Goal: Information Seeking & Learning: Check status

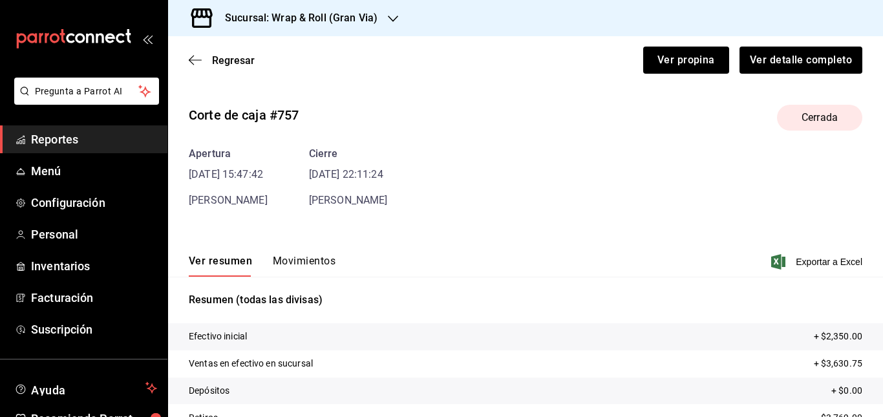
click at [384, 19] on div "Sucursal: Wrap & Roll (Gran Via)" at bounding box center [290, 18] width 225 height 36
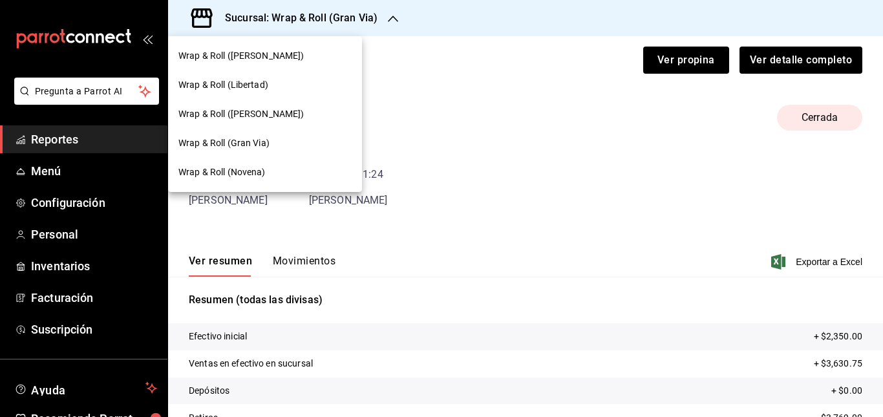
click at [283, 63] on div "Wrap & Roll ([PERSON_NAME])" at bounding box center [265, 55] width 194 height 29
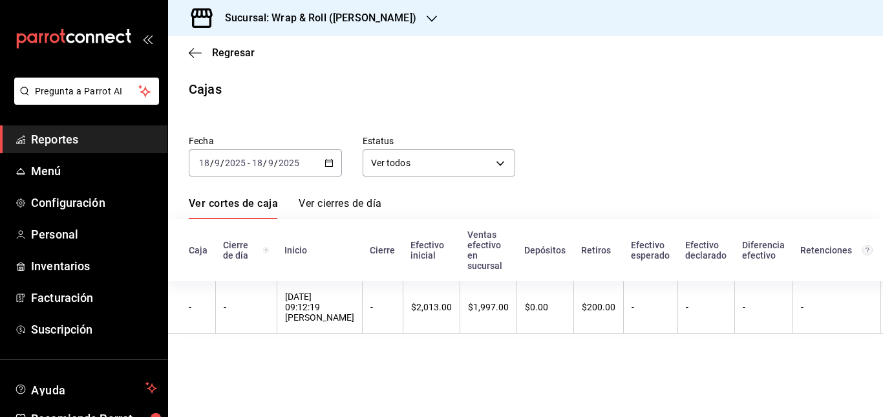
click at [63, 143] on span "Reportes" at bounding box center [94, 139] width 126 height 17
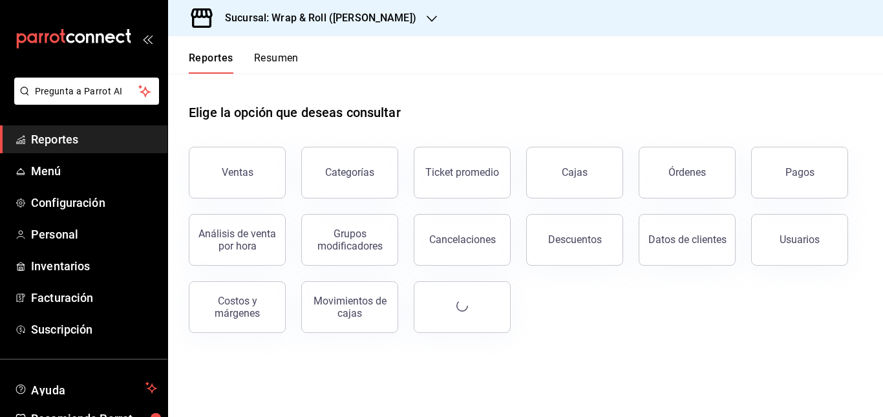
click at [277, 56] on button "Resumen" at bounding box center [276, 63] width 45 height 22
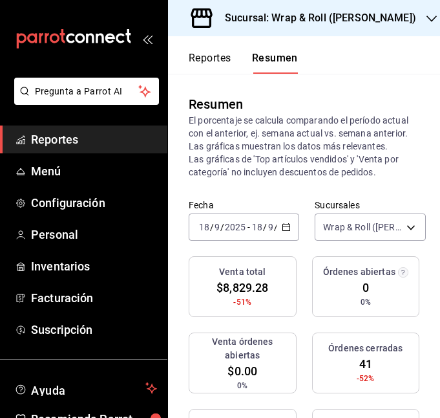
click at [146, 38] on icon "open_drawer_menu" at bounding box center [147, 39] width 10 height 10
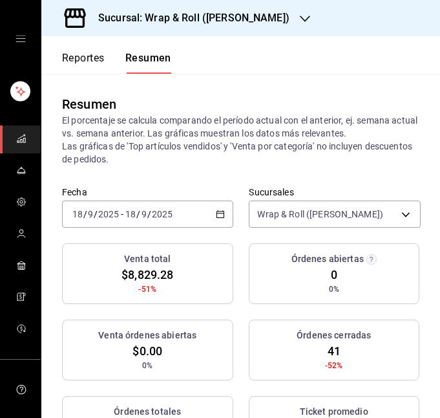
click at [195, 210] on div "[DATE] [DATE] - [DATE] [DATE]" at bounding box center [147, 213] width 171 height 27
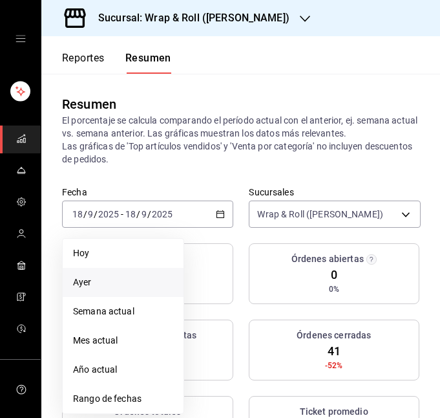
click at [97, 285] on span "Ayer" at bounding box center [123, 282] width 100 height 14
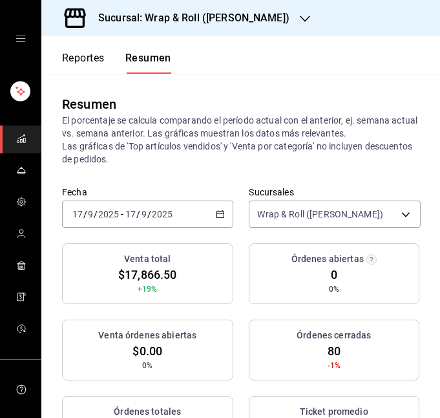
click at [201, 213] on div "[DATE] [DATE] - [DATE] [DATE]" at bounding box center [147, 213] width 171 height 27
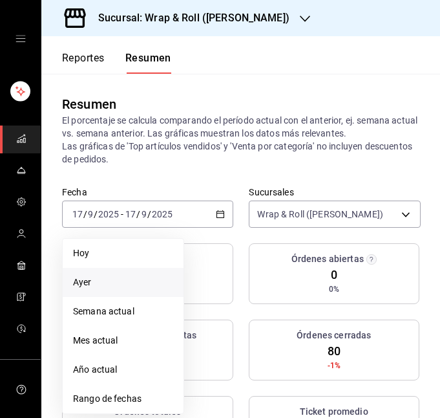
click at [120, 278] on span "Ayer" at bounding box center [123, 282] width 100 height 14
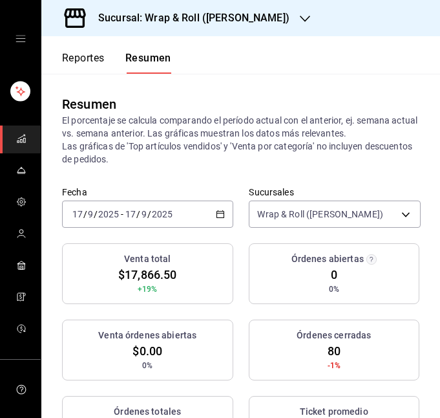
click at [259, 8] on div "Sucursal: Wrap & Roll ([PERSON_NAME])" at bounding box center [184, 18] width 264 height 36
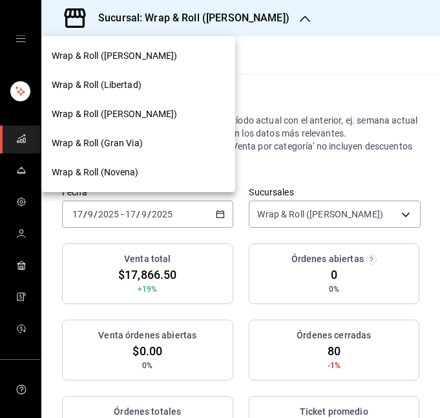
click at [151, 90] on div "Wrap & Roll (Libertad)" at bounding box center [138, 85] width 173 height 14
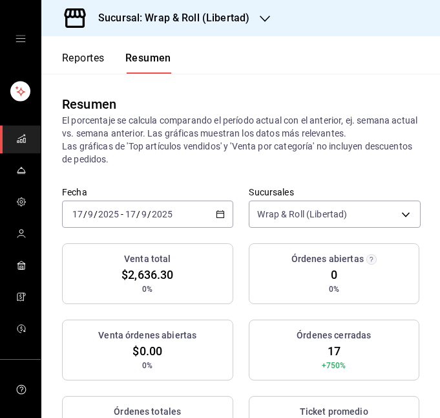
click at [209, 210] on div "[DATE] [DATE] - [DATE] [DATE]" at bounding box center [147, 213] width 171 height 27
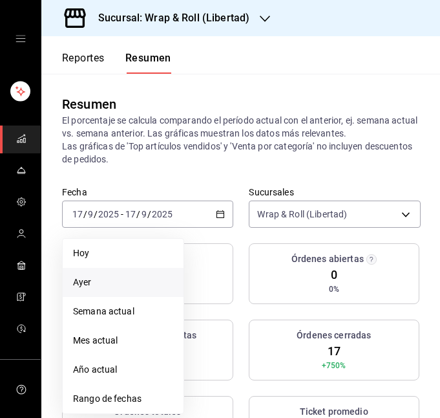
click at [133, 277] on span "Ayer" at bounding box center [123, 282] width 100 height 14
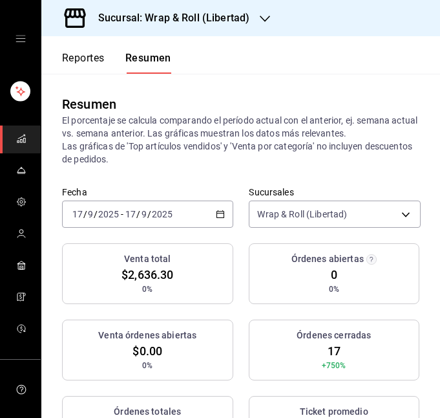
click at [198, 214] on div "[DATE] [DATE] - [DATE] [DATE]" at bounding box center [147, 213] width 171 height 27
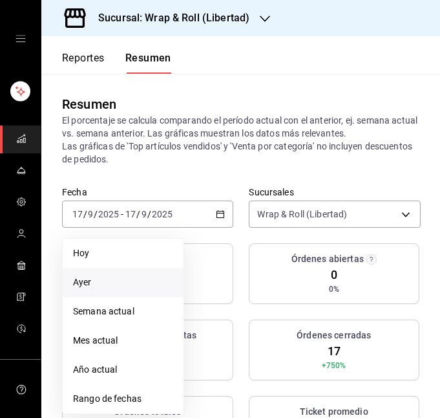
click at [138, 275] on span "Ayer" at bounding box center [123, 282] width 100 height 14
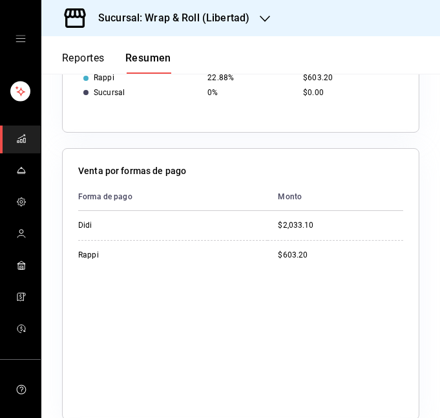
scroll to position [606, 0]
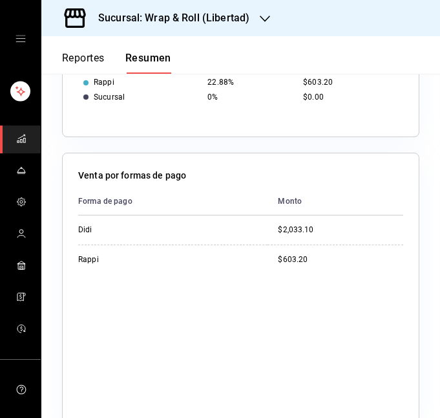
click at [223, 25] on h3 "Sucursal: Wrap & Roll (Libertad)" at bounding box center [169, 18] width 162 height 16
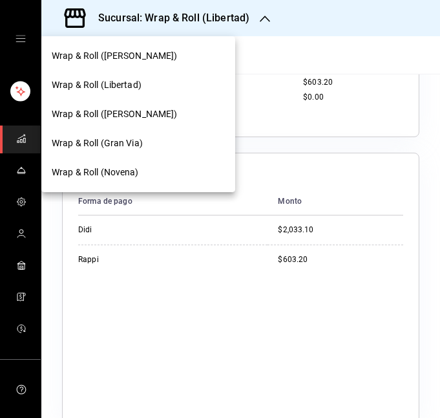
click at [142, 107] on span "Wrap & Roll ([PERSON_NAME])" at bounding box center [115, 114] width 126 height 14
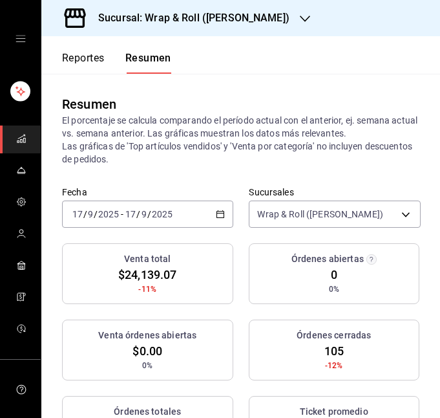
click at [200, 210] on div "[DATE] [DATE] - [DATE] [DATE]" at bounding box center [147, 213] width 171 height 27
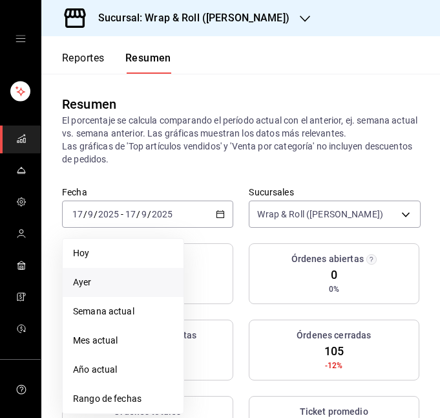
click at [123, 286] on span "Ayer" at bounding box center [123, 282] width 100 height 14
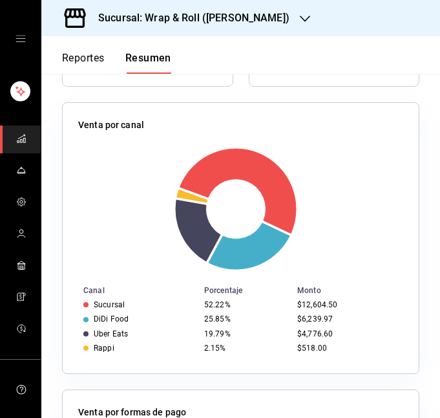
scroll to position [389, 0]
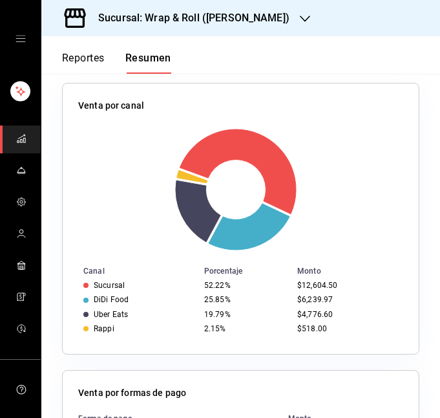
click at [244, 10] on h3 "Sucursal: Wrap & Roll ([PERSON_NAME])" at bounding box center [189, 18] width 202 height 16
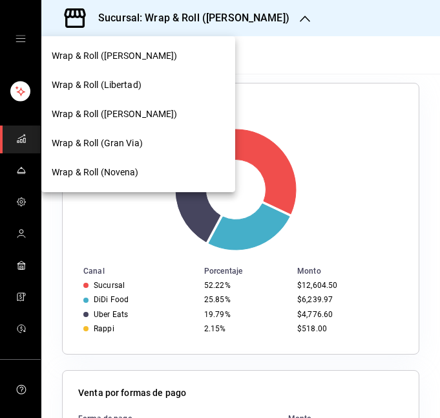
click at [131, 143] on span "Wrap & Roll (Gran Via)" at bounding box center [97, 143] width 91 height 14
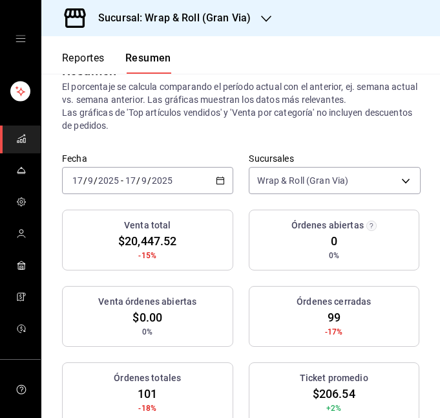
scroll to position [36, 0]
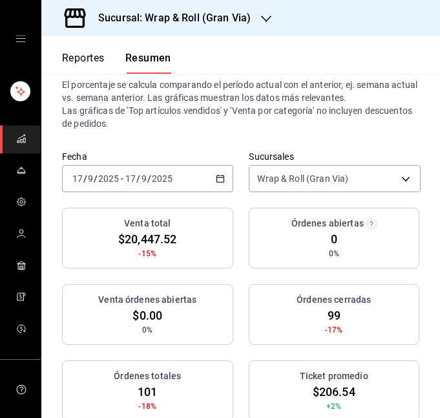
click at [201, 176] on div "[DATE] [DATE] - [DATE] [DATE]" at bounding box center [147, 178] width 171 height 27
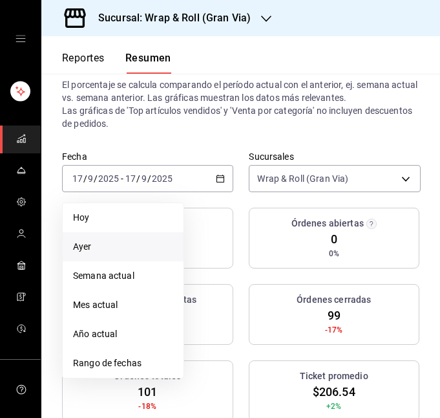
click at [97, 259] on li "Ayer" at bounding box center [123, 246] width 121 height 29
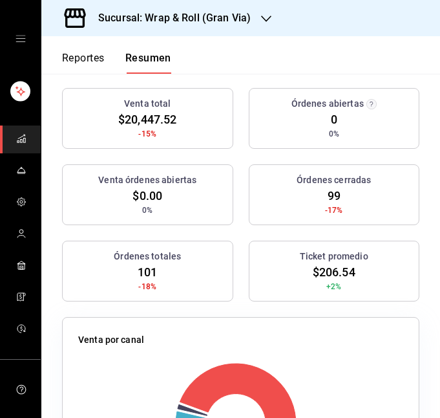
scroll to position [0, 0]
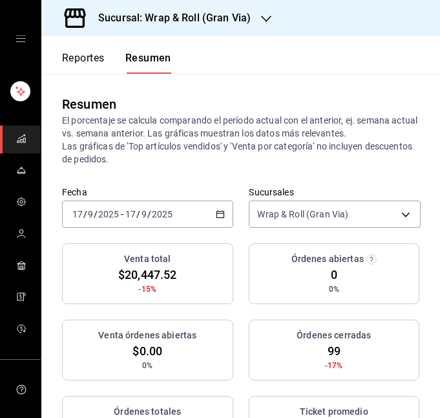
click at [192, 216] on div "[DATE] [DATE] - [DATE] [DATE]" at bounding box center [147, 213] width 171 height 27
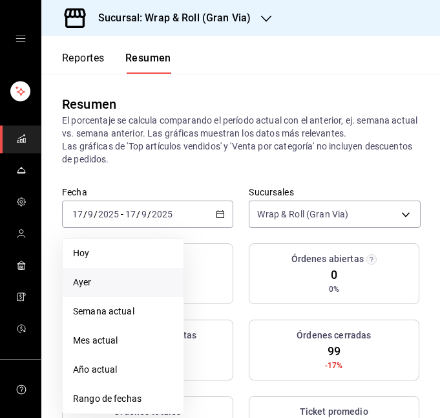
click at [129, 280] on span "Ayer" at bounding box center [123, 282] width 100 height 14
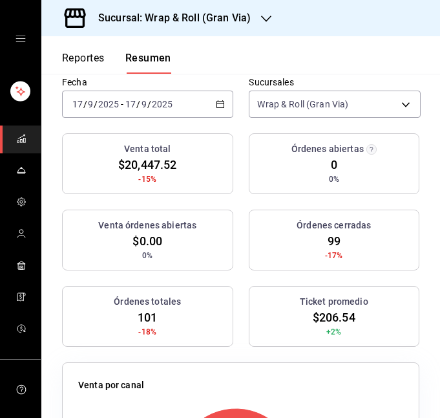
scroll to position [121, 0]
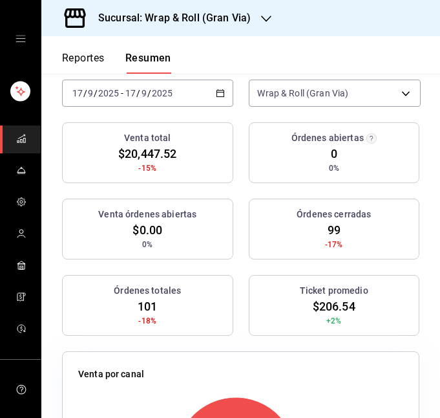
click at [206, 103] on div "[DATE] [DATE] - [DATE] [DATE]" at bounding box center [147, 93] width 171 height 27
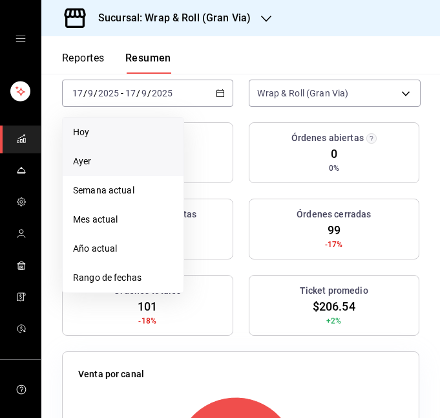
click at [133, 128] on span "Hoy" at bounding box center [123, 132] width 100 height 14
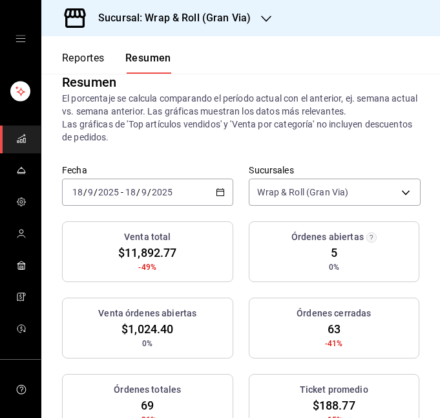
scroll to position [23, 0]
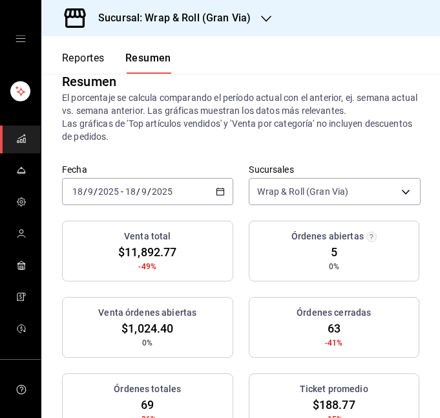
click at [203, 197] on div "[DATE] [DATE] - [DATE] [DATE]" at bounding box center [147, 191] width 171 height 27
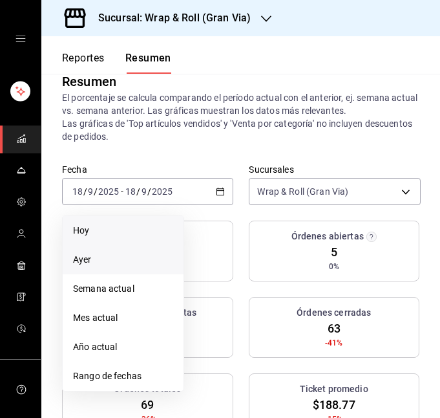
click at [126, 270] on li "Ayer" at bounding box center [123, 259] width 121 height 29
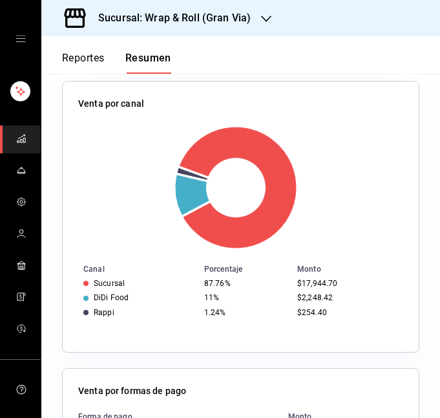
scroll to position [0, 0]
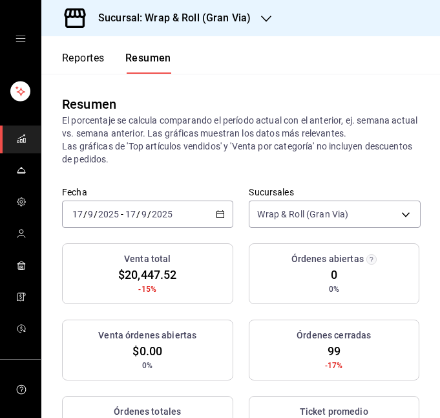
click at [249, 16] on h3 "Sucursal: Wrap & Roll (Gran Via)" at bounding box center [169, 18] width 163 height 16
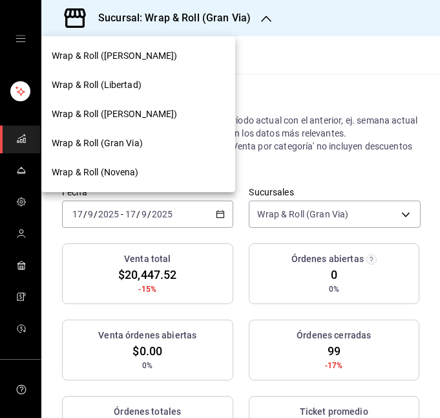
click at [140, 165] on div "Wrap & Roll (Novena)" at bounding box center [138, 172] width 194 height 29
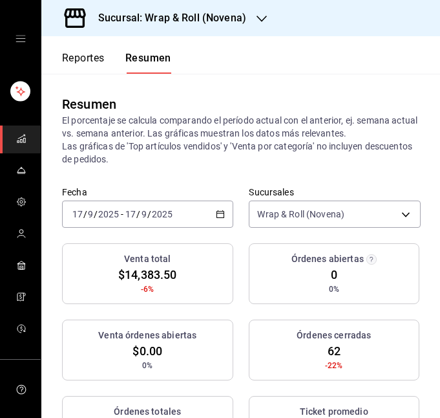
click at [219, 210] on icon "button" at bounding box center [220, 213] width 9 height 9
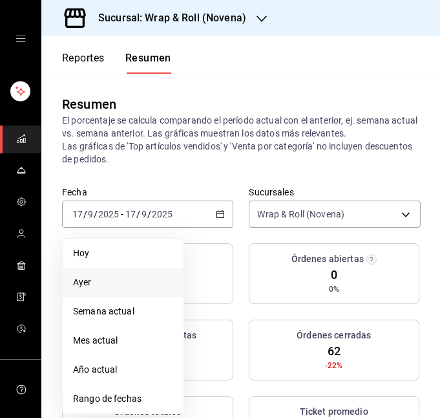
click at [135, 278] on span "Ayer" at bounding box center [123, 282] width 100 height 14
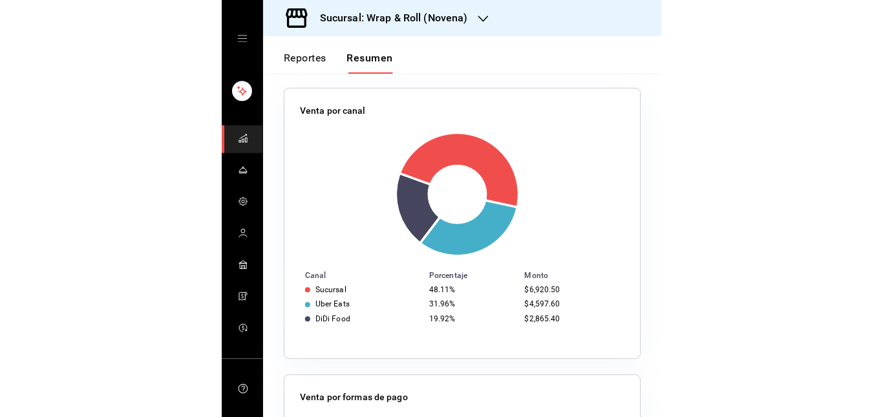
scroll to position [385, 0]
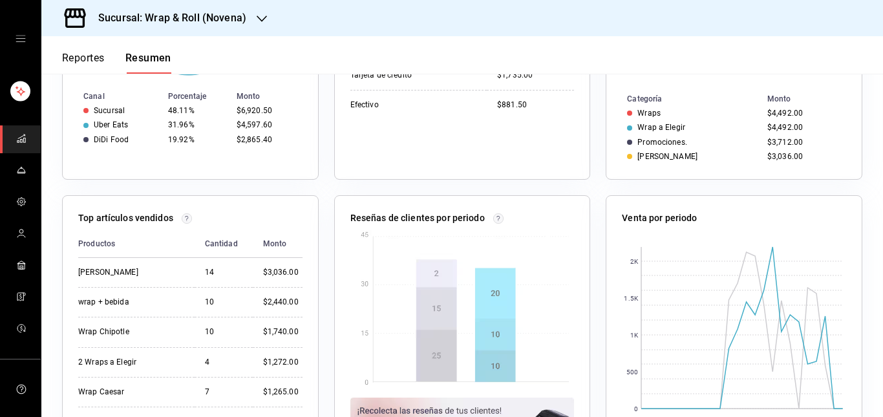
click at [236, 16] on h3 "Sucursal: Wrap & Roll (Novena)" at bounding box center [167, 18] width 158 height 16
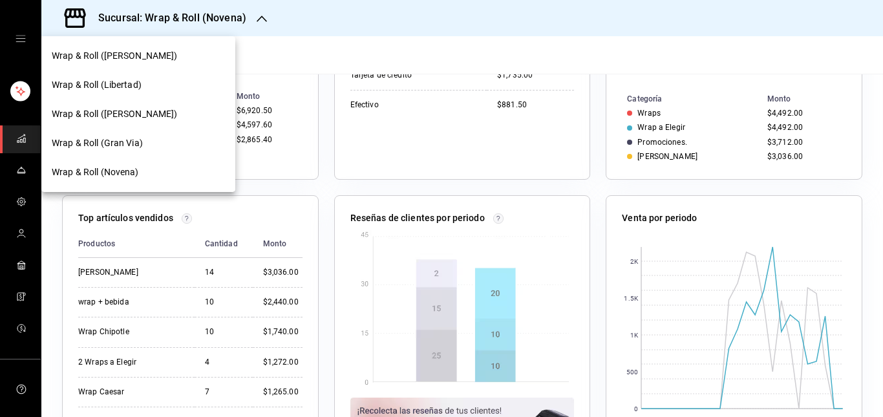
click at [180, 61] on div "Wrap & Roll ([PERSON_NAME])" at bounding box center [138, 56] width 173 height 14
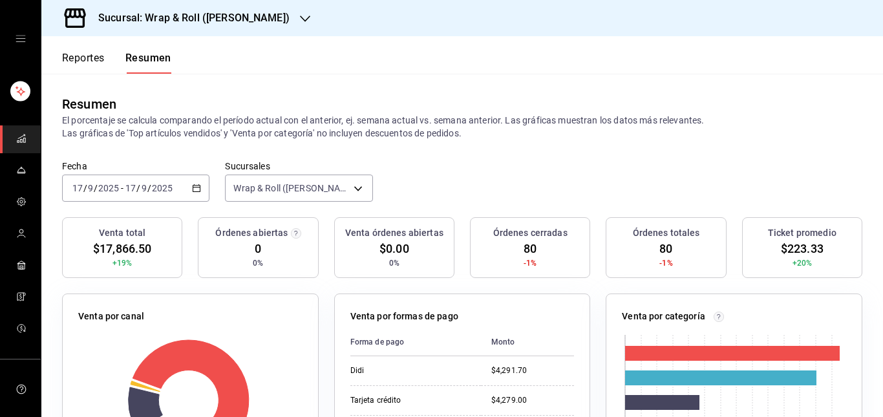
click at [16, 47] on div "mailbox folders" at bounding box center [20, 39] width 41 height 78
click at [16, 42] on icon "open drawer" at bounding box center [21, 39] width 10 height 10
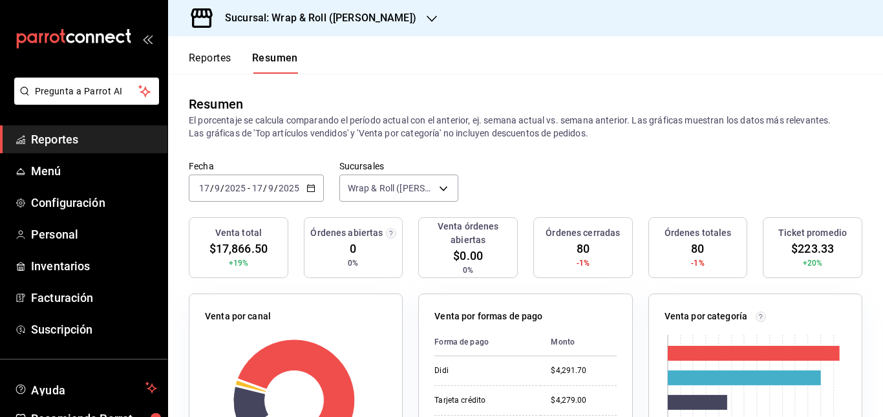
click at [209, 59] on button "Reportes" at bounding box center [210, 63] width 43 height 22
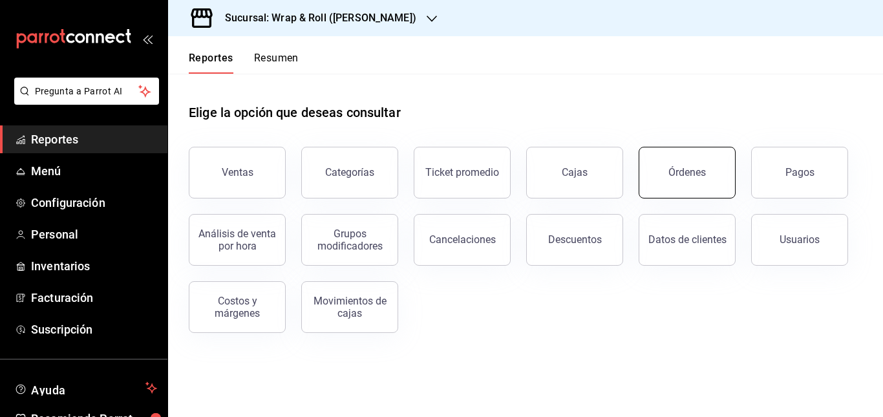
click at [672, 177] on div "Órdenes" at bounding box center [688, 172] width 38 height 12
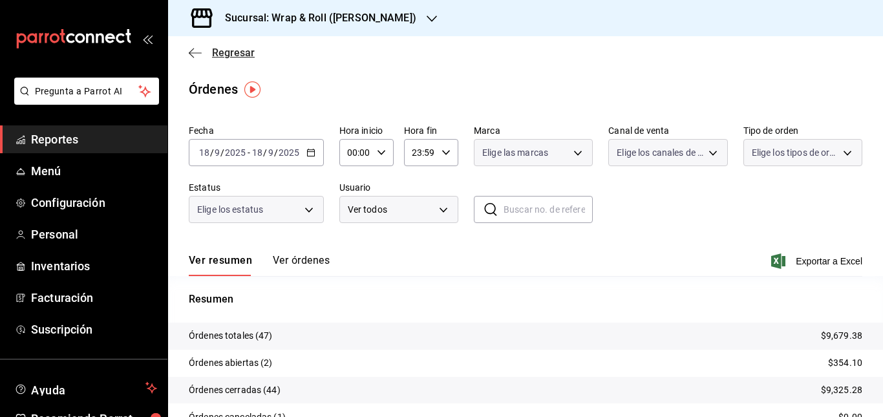
click at [196, 53] on icon "button" at bounding box center [195, 52] width 13 height 1
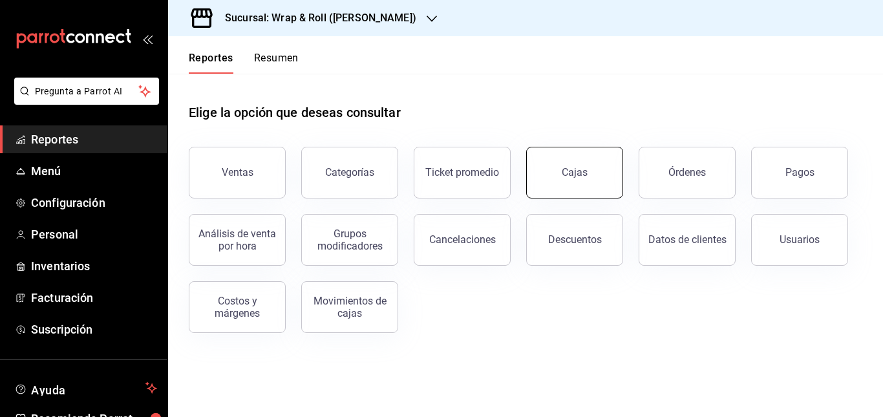
click at [583, 169] on div "Cajas" at bounding box center [575, 173] width 27 height 16
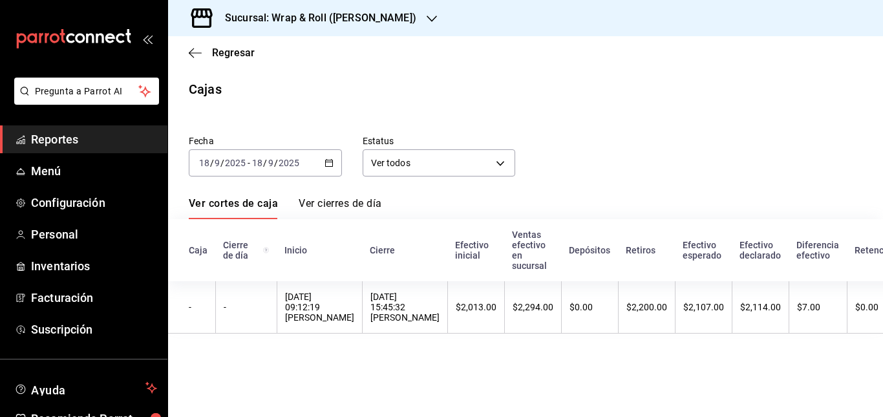
click at [310, 155] on div "[DATE] [DATE] - [DATE] [DATE]" at bounding box center [265, 162] width 153 height 27
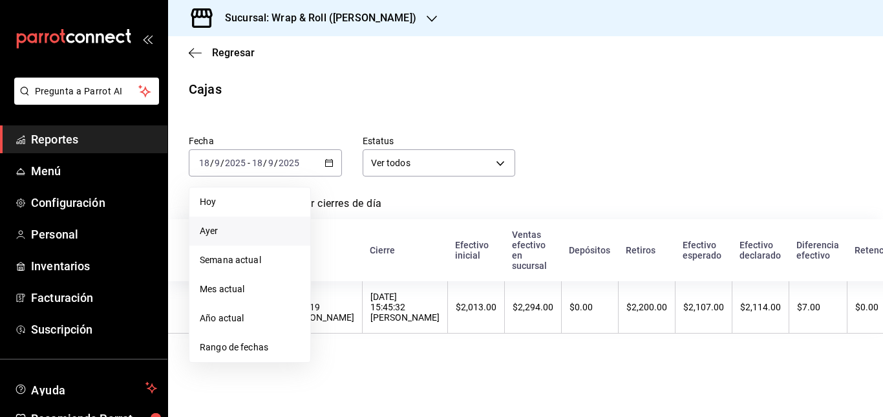
click at [249, 224] on li "Ayer" at bounding box center [249, 231] width 121 height 29
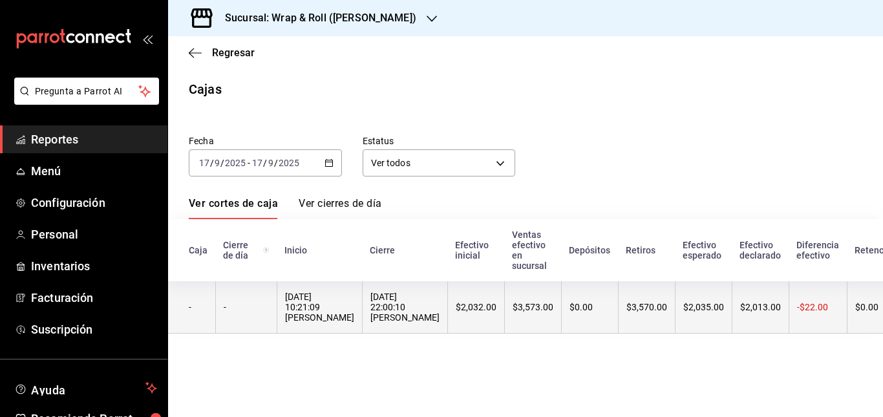
click at [447, 322] on th "[DATE] 22:00:10 [PERSON_NAME]" at bounding box center [404, 307] width 85 height 52
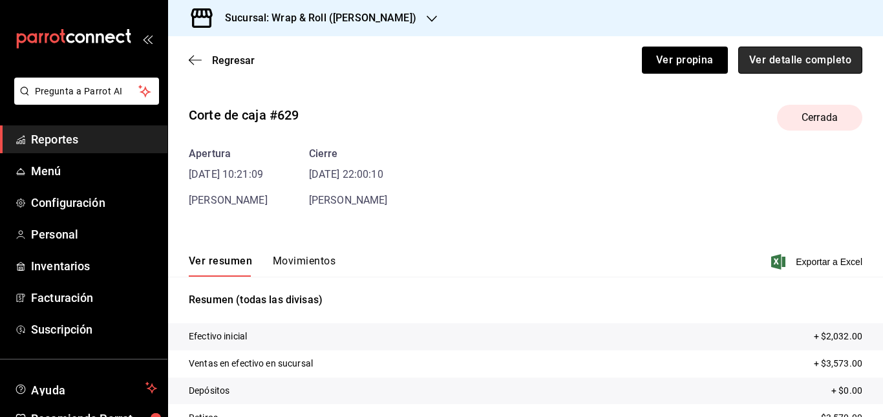
click at [793, 60] on button "Ver detalle completo" at bounding box center [800, 60] width 124 height 27
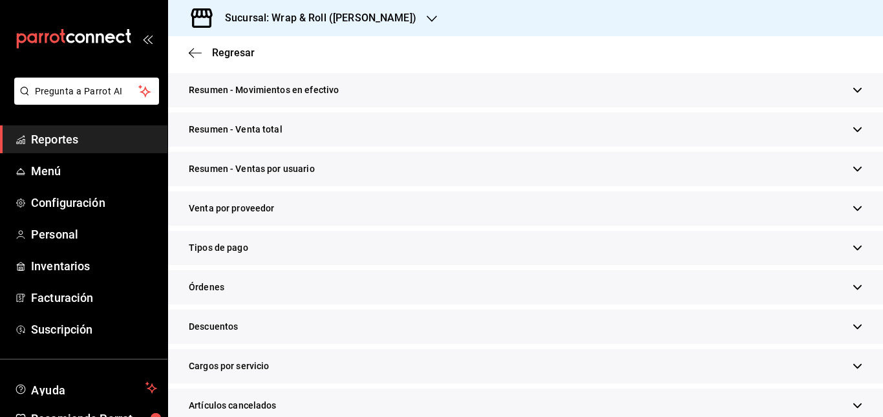
scroll to position [209, 0]
click at [354, 240] on div "Tipos de pago" at bounding box center [525, 247] width 715 height 34
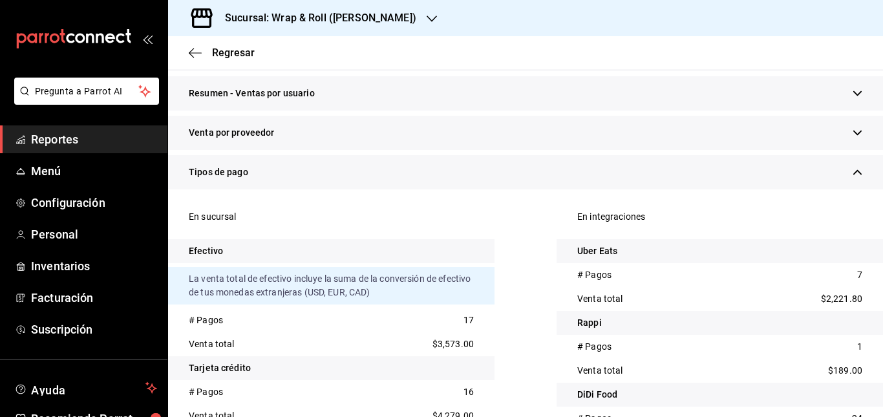
scroll to position [0, 0]
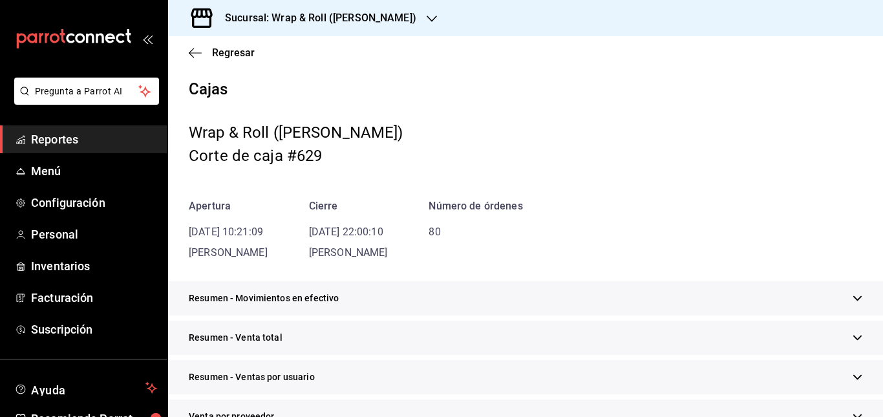
click at [365, 17] on h3 "Sucursal: Wrap & Roll ([PERSON_NAME])" at bounding box center [316, 18] width 202 height 16
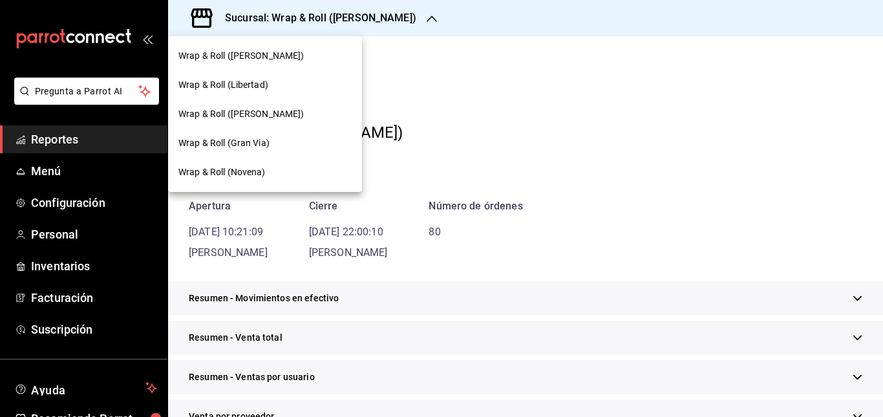
click at [283, 117] on span "Wrap & Roll ([PERSON_NAME])" at bounding box center [241, 114] width 126 height 14
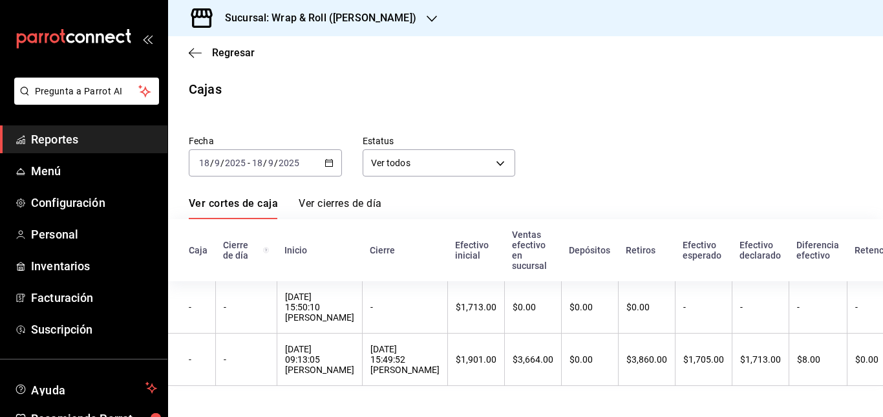
click at [302, 160] on div "[DATE] [DATE] - [DATE] [DATE]" at bounding box center [265, 162] width 153 height 27
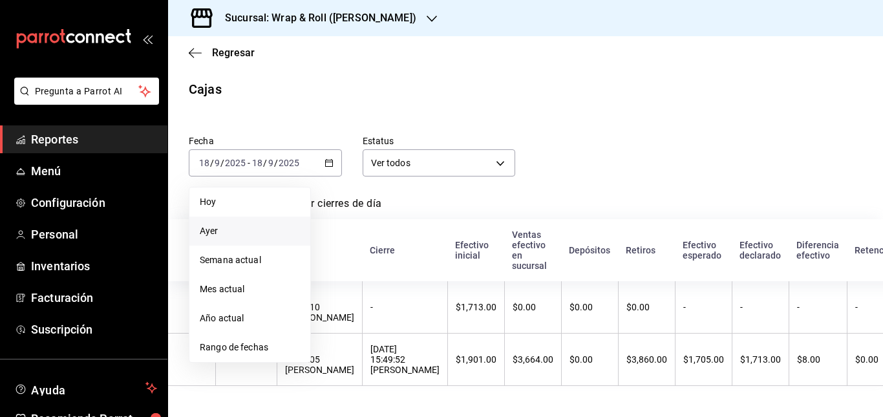
click at [242, 226] on span "Ayer" at bounding box center [250, 231] width 100 height 14
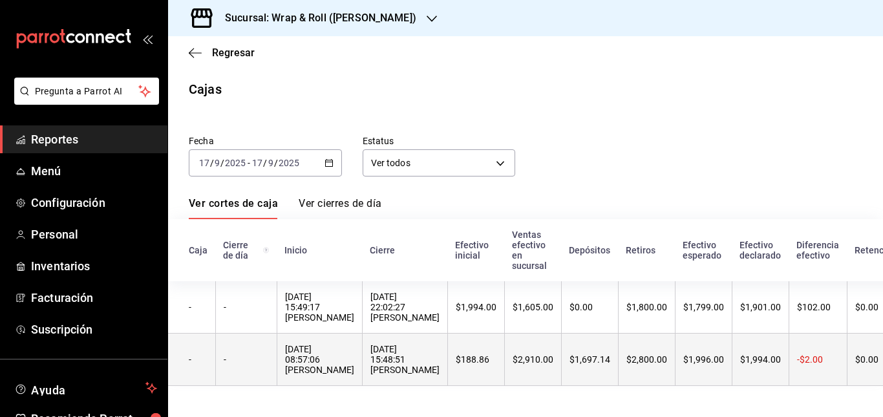
click at [447, 341] on th "[DATE] 15:48:51 [PERSON_NAME]" at bounding box center [404, 360] width 85 height 52
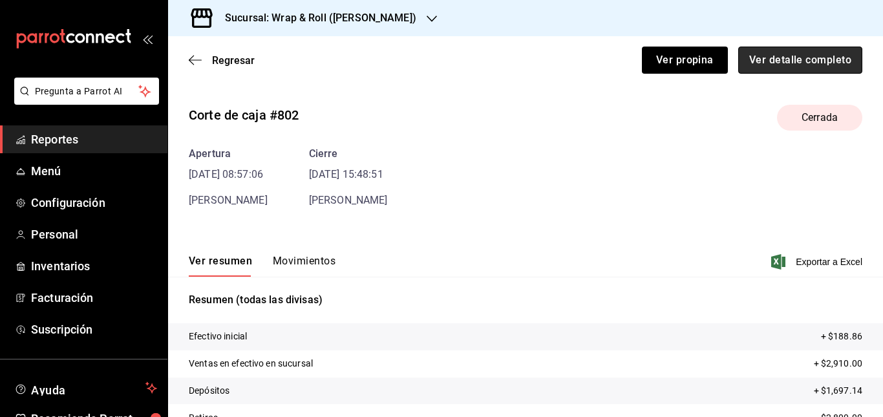
click at [780, 56] on button "Ver detalle completo" at bounding box center [800, 60] width 124 height 27
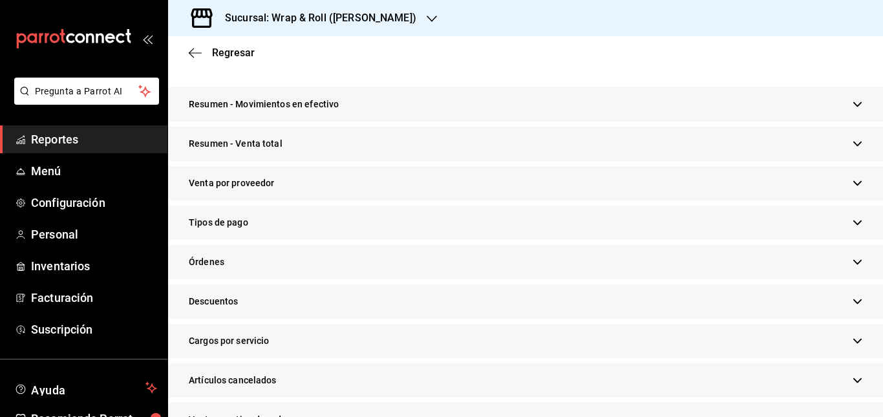
scroll to position [195, 0]
click at [428, 231] on div "Tipos de pago" at bounding box center [525, 222] width 715 height 34
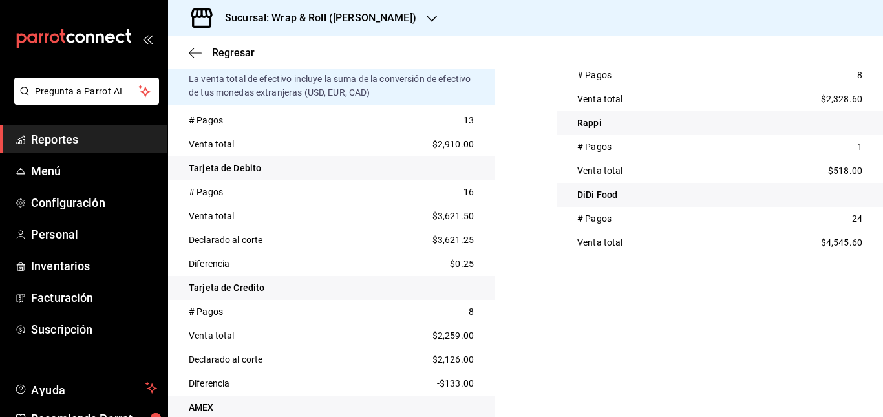
scroll to position [471, 0]
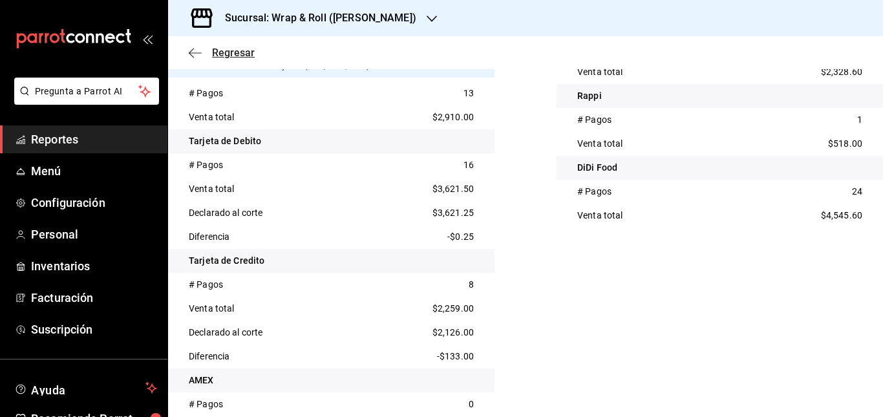
click at [189, 57] on icon "button" at bounding box center [195, 53] width 13 height 12
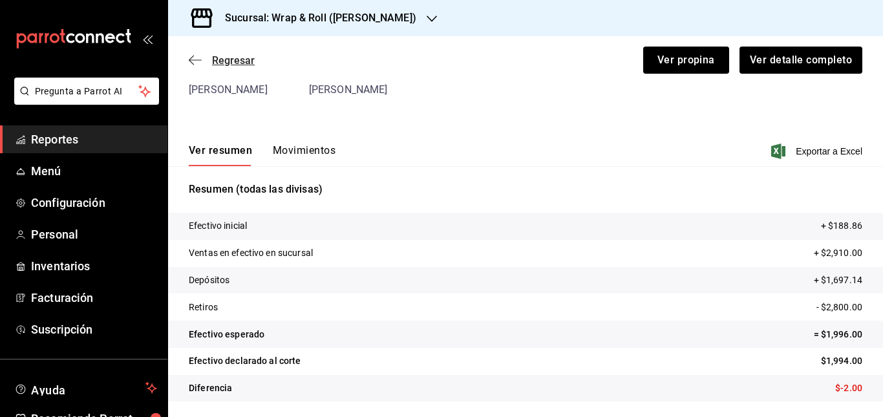
click at [195, 56] on icon "button" at bounding box center [195, 60] width 13 height 12
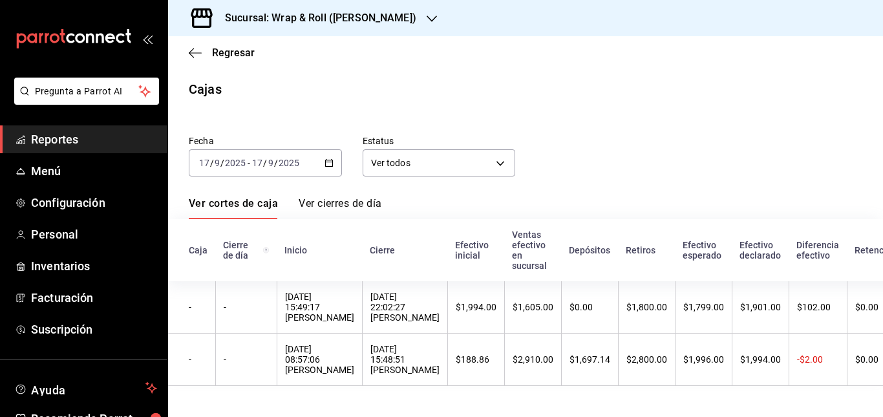
scroll to position [6, 0]
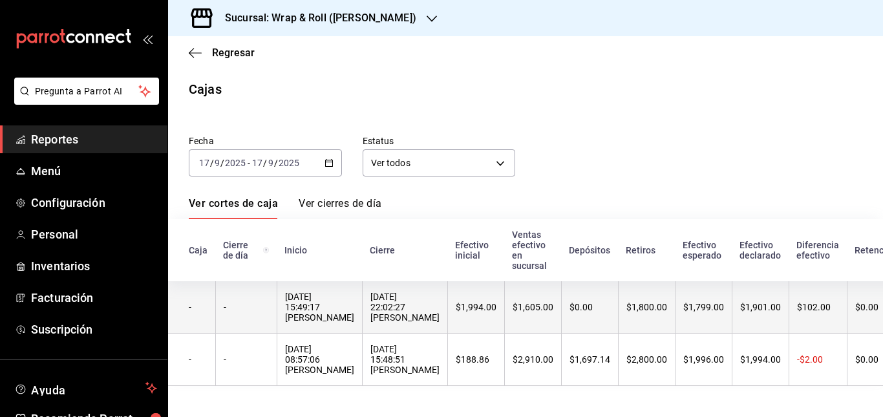
click at [440, 305] on div "[DATE] 22:02:27 [PERSON_NAME]" at bounding box center [404, 307] width 69 height 31
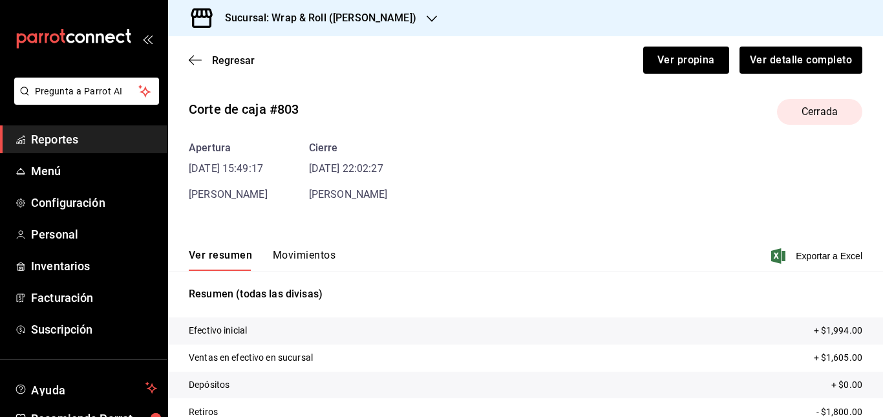
scroll to position [21, 0]
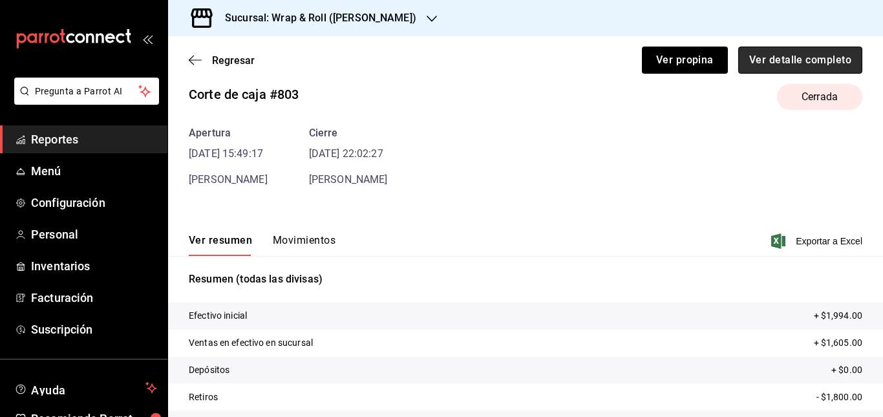
click at [778, 61] on button "Ver detalle completo" at bounding box center [800, 60] width 124 height 27
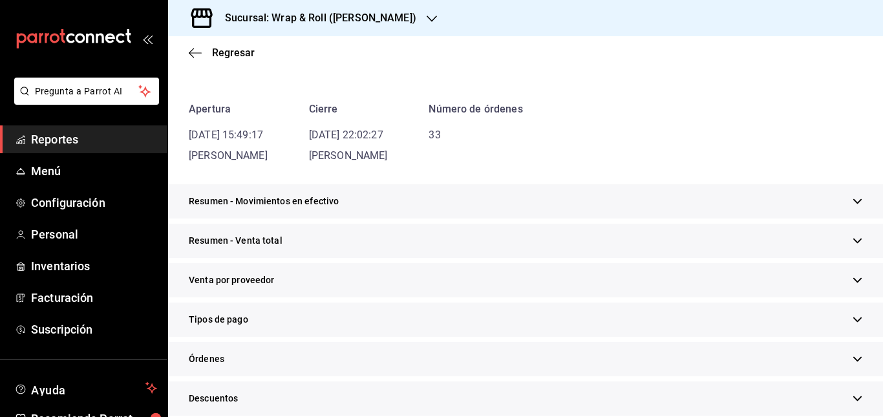
scroll to position [98, 0]
click at [398, 317] on div "Tipos de pago" at bounding box center [525, 319] width 715 height 34
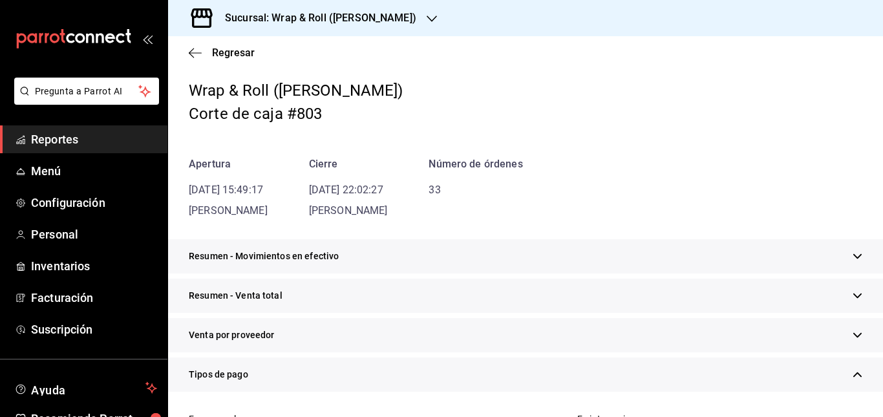
scroll to position [0, 0]
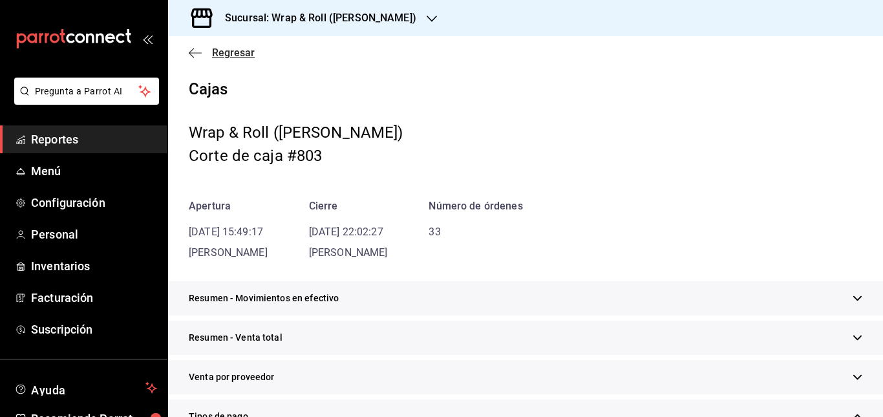
click at [190, 54] on icon "button" at bounding box center [195, 53] width 13 height 12
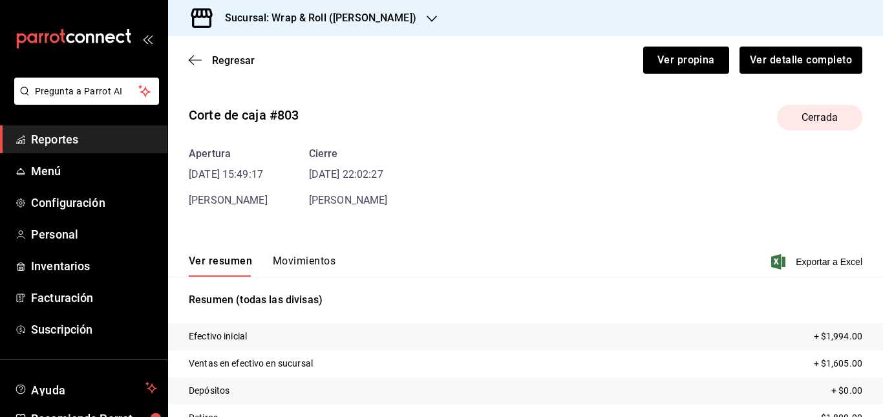
click at [378, 28] on div "Sucursal: Wrap & Roll ([PERSON_NAME])" at bounding box center [310, 18] width 264 height 36
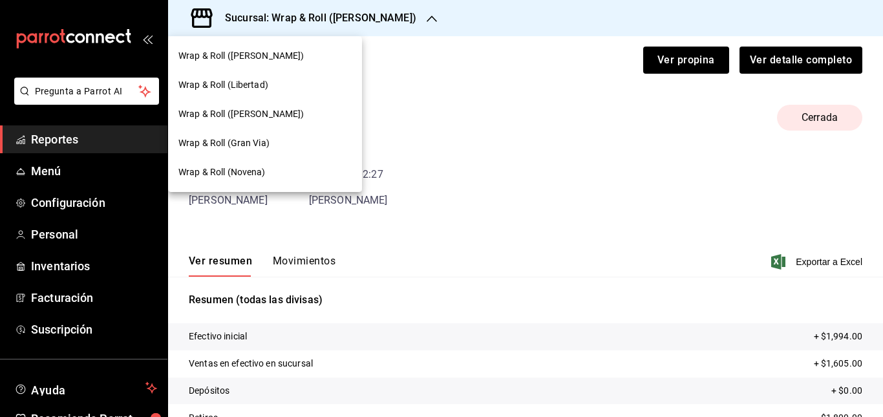
click at [283, 144] on div "Wrap & Roll (Gran Via)" at bounding box center [264, 143] width 173 height 14
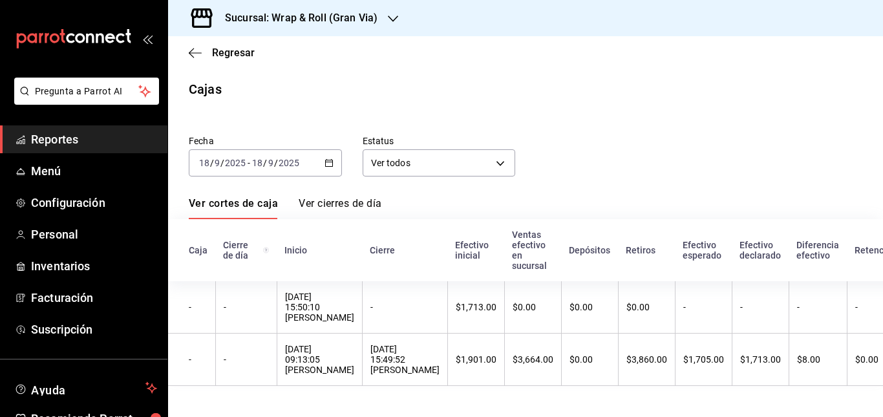
click at [388, 19] on icon "button" at bounding box center [393, 19] width 10 height 10
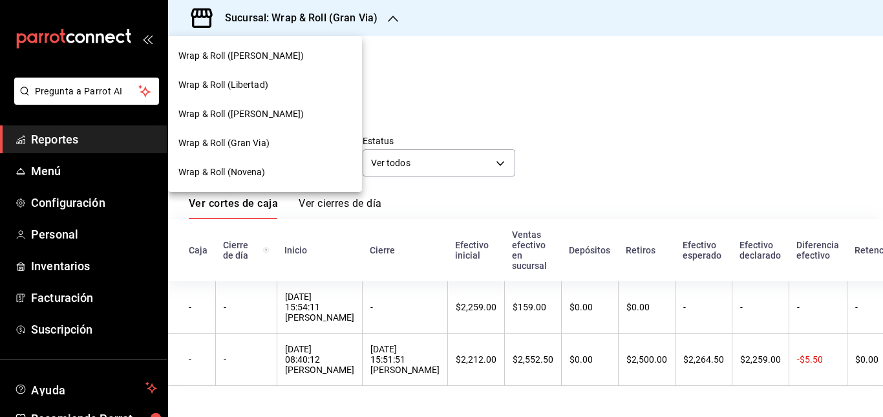
drag, startPoint x: 386, startPoint y: 19, endPoint x: 421, endPoint y: 70, distance: 62.4
click at [421, 70] on div at bounding box center [441, 208] width 883 height 417
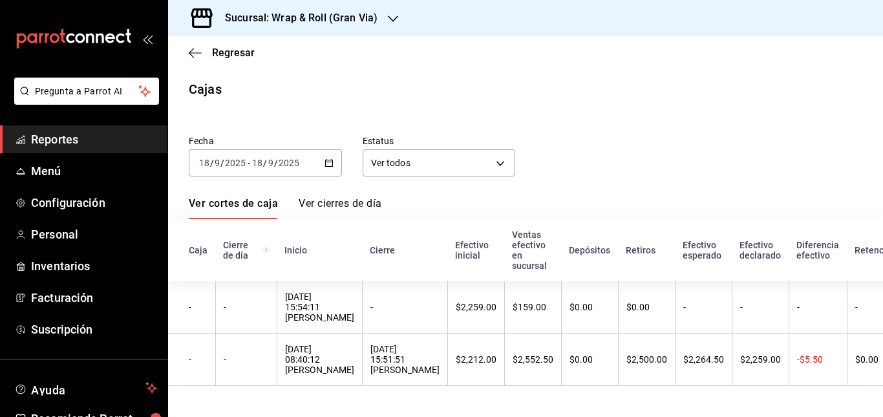
click at [316, 155] on div "[DATE] [DATE] - [DATE] [DATE]" at bounding box center [265, 162] width 153 height 27
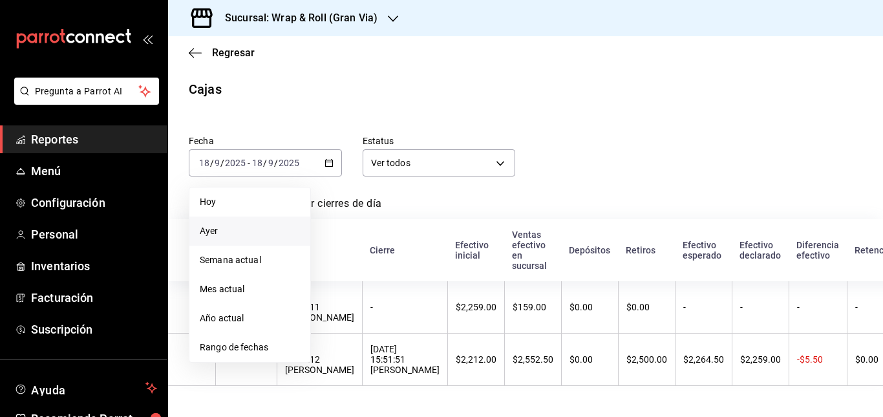
click at [248, 229] on span "Ayer" at bounding box center [250, 231] width 100 height 14
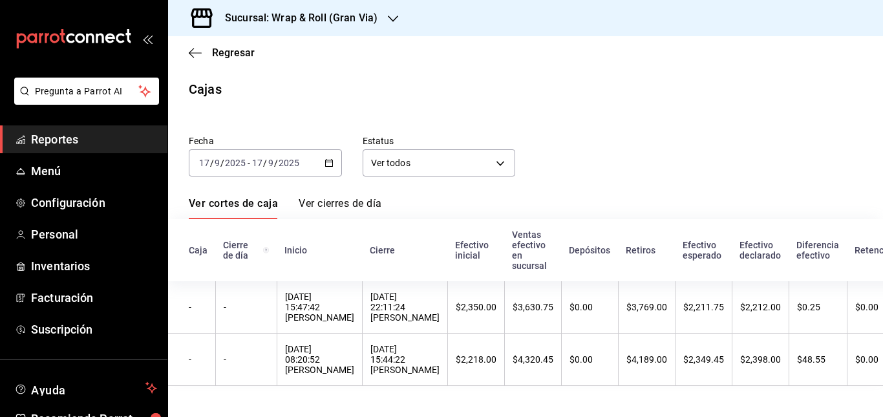
scroll to position [6, 0]
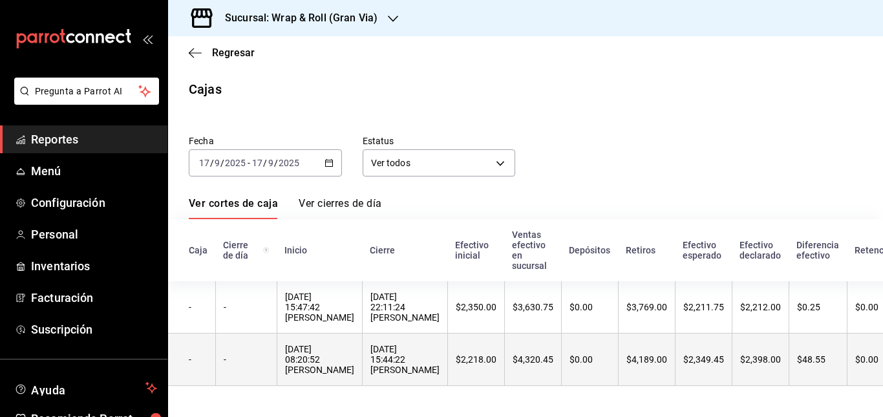
click at [440, 373] on div "[DATE] 15:44:22 [PERSON_NAME]" at bounding box center [404, 359] width 69 height 31
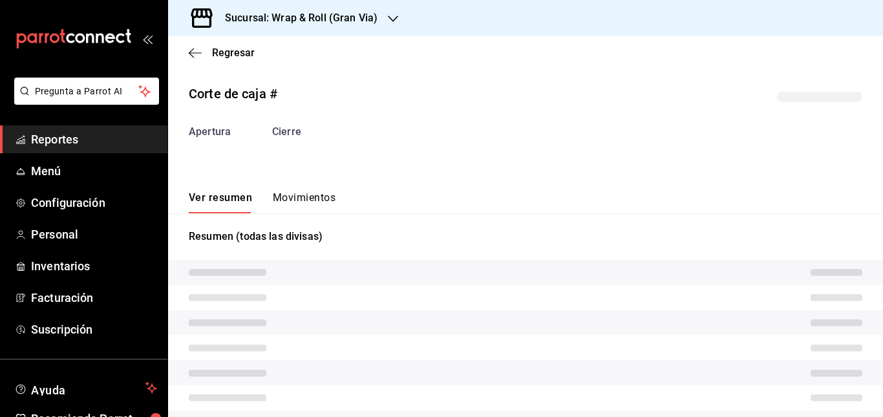
scroll to position [21, 0]
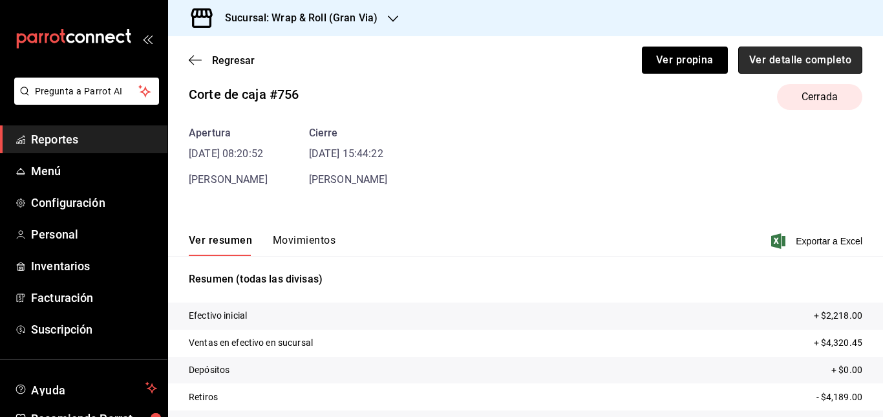
click at [772, 58] on button "Ver detalle completo" at bounding box center [800, 60] width 124 height 27
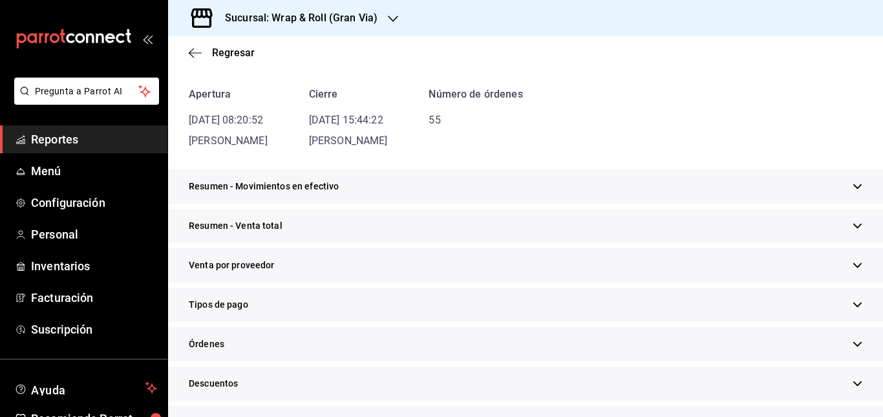
scroll to position [229, 0]
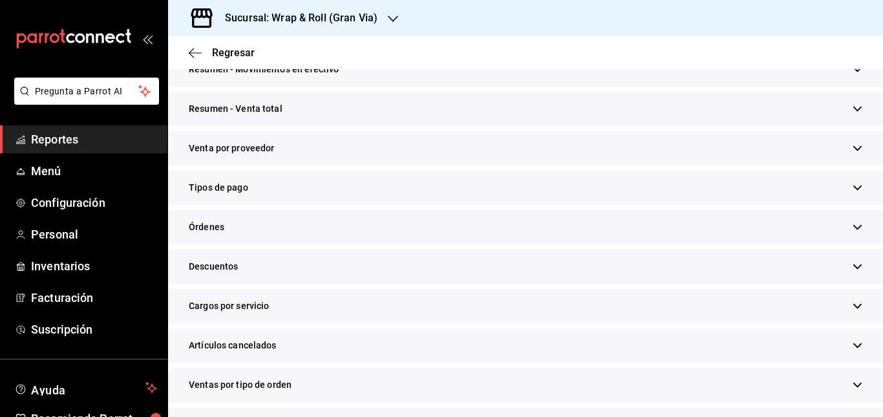
click at [316, 191] on div "Tipos de pago" at bounding box center [525, 188] width 715 height 34
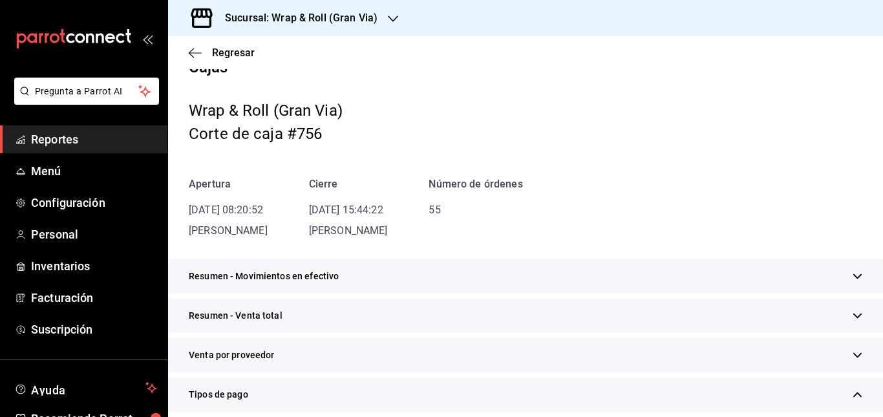
scroll to position [0, 0]
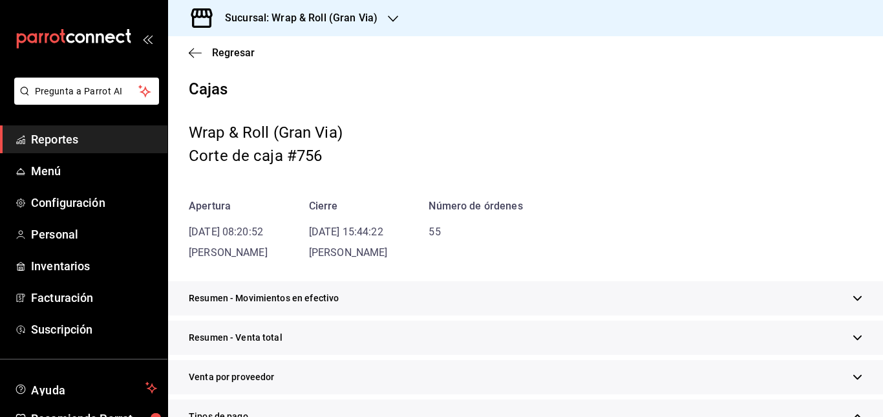
click at [477, 180] on div "Cajas Wrap & Roll (Gran Via) Corte de caja #756 Apertura [DATE] 08:20:52 [PERSO…" at bounding box center [525, 170] width 715 height 181
click at [202, 59] on div "Regresar" at bounding box center [525, 52] width 715 height 33
click at [195, 54] on icon "button" at bounding box center [195, 53] width 13 height 12
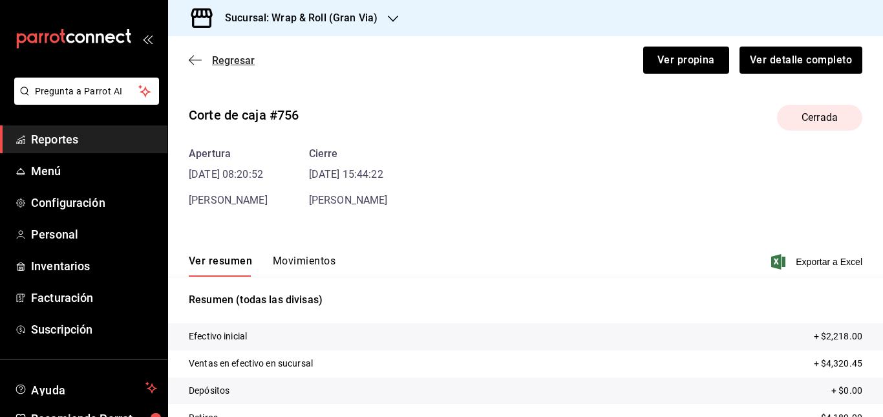
click at [193, 58] on icon "button" at bounding box center [195, 60] width 13 height 12
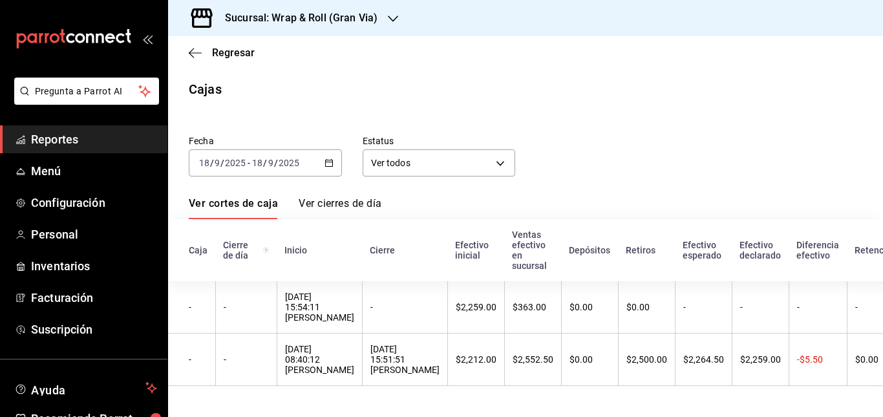
click at [358, 21] on h3 "Sucursal: Wrap & Roll (Gran Via)" at bounding box center [296, 18] width 163 height 16
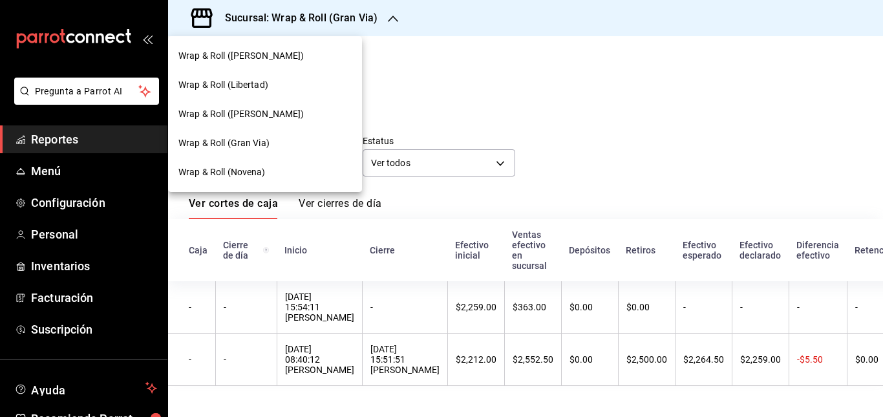
click at [274, 180] on div "Wrap & Roll (Novena)" at bounding box center [265, 172] width 194 height 29
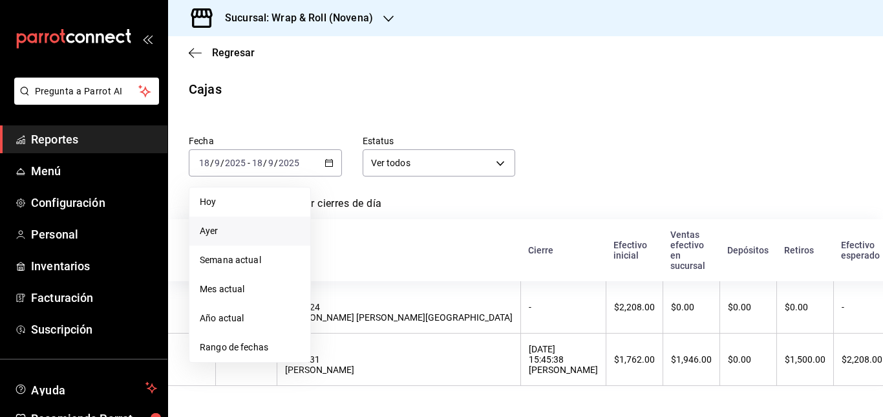
click at [259, 231] on span "Ayer" at bounding box center [250, 231] width 100 height 14
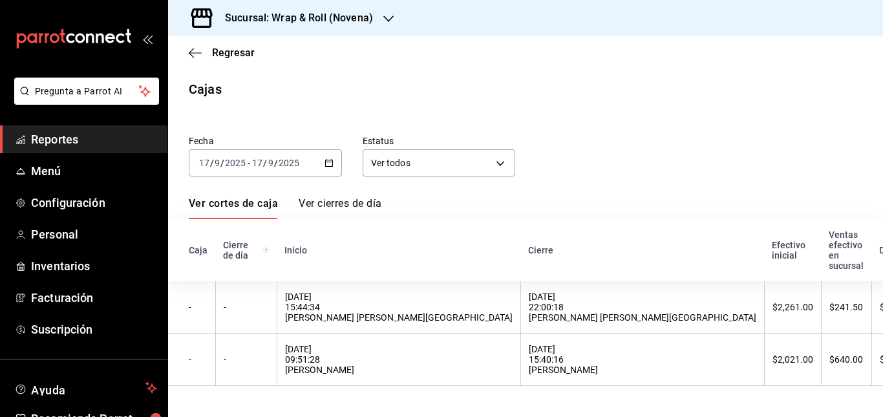
scroll to position [6, 0]
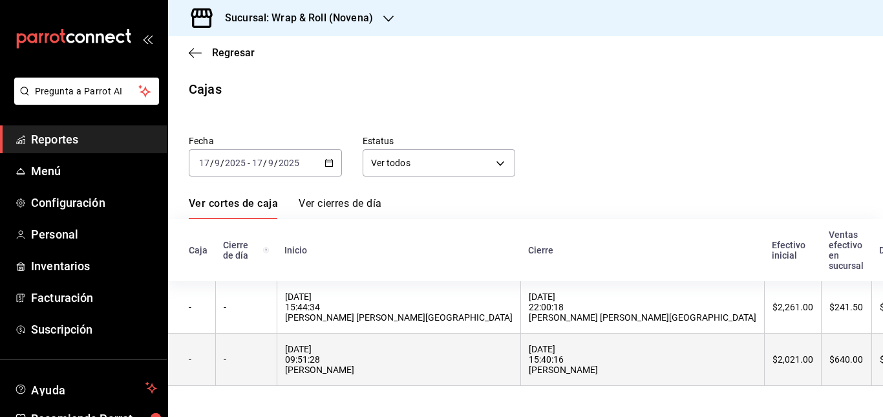
click at [529, 351] on div "[DATE] 15:40:16 [PERSON_NAME]" at bounding box center [643, 359] width 228 height 31
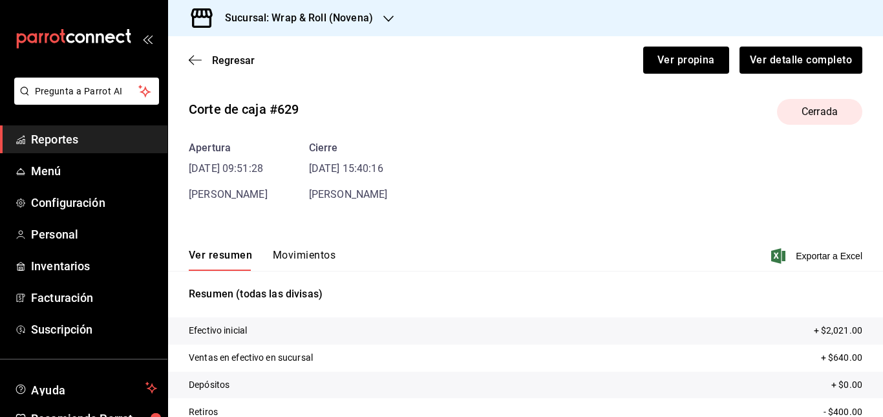
scroll to position [21, 0]
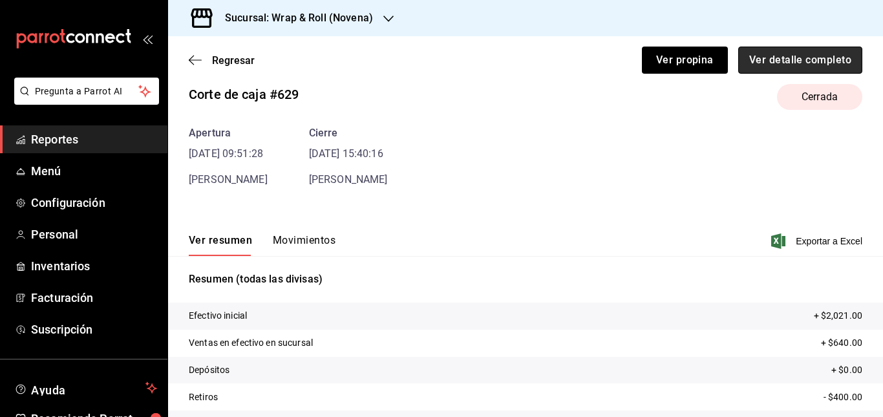
click at [781, 50] on button "Ver detalle completo" at bounding box center [800, 60] width 124 height 27
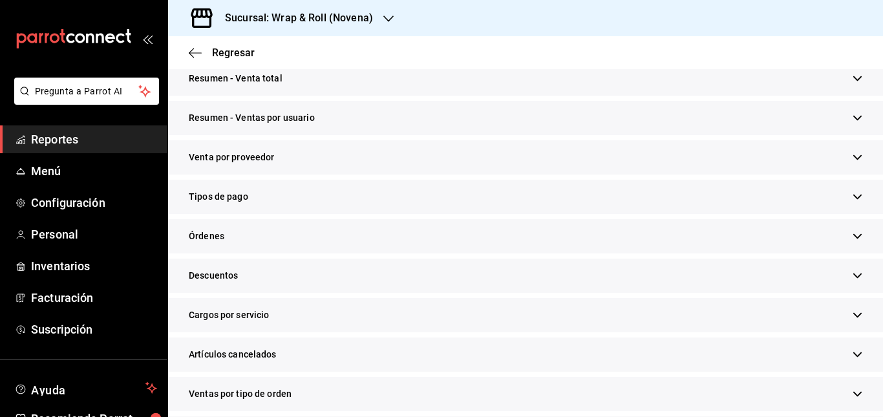
scroll to position [261, 0]
click at [379, 189] on div "Tipos de pago" at bounding box center [525, 195] width 715 height 34
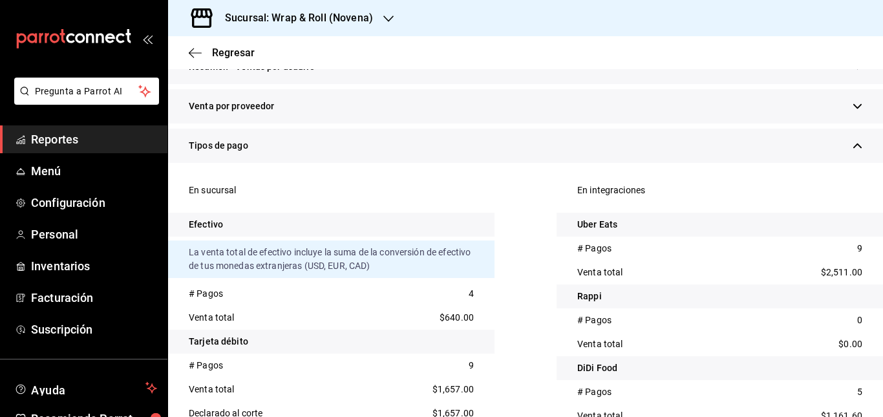
scroll to position [0, 0]
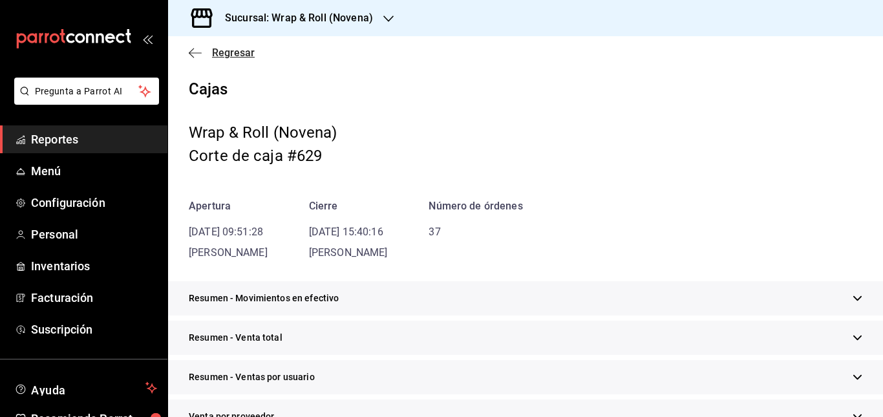
click at [198, 56] on icon "button" at bounding box center [195, 53] width 13 height 12
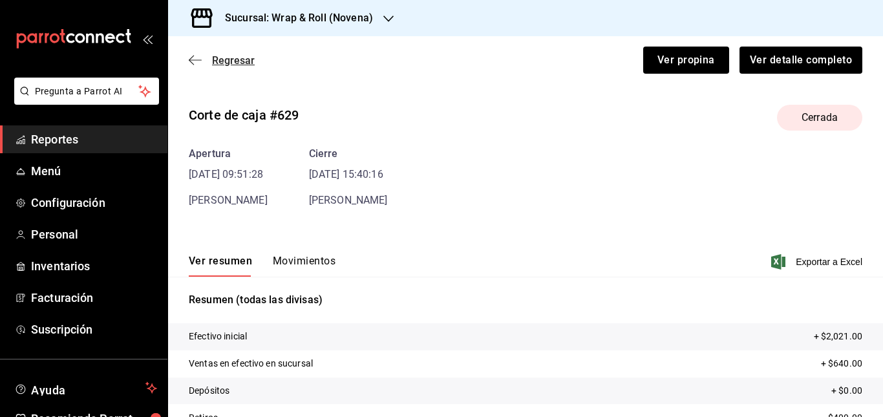
click at [199, 57] on icon "button" at bounding box center [195, 60] width 13 height 12
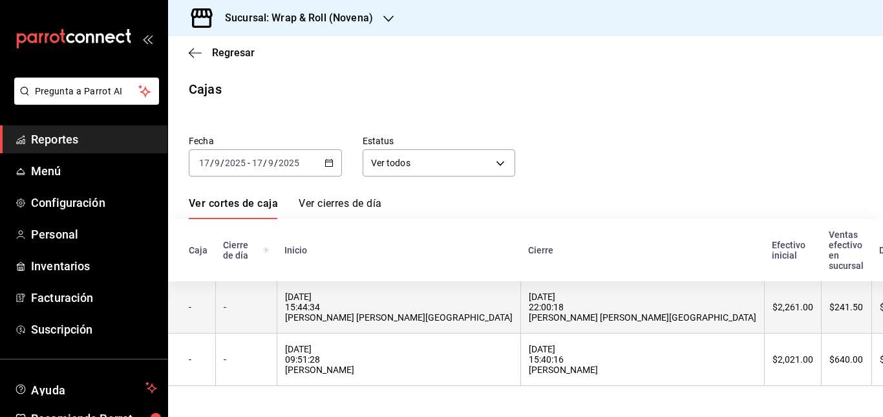
click at [529, 312] on div "[DATE] 22:00:18 [PERSON_NAME] [PERSON_NAME][GEOGRAPHIC_DATA]" at bounding box center [643, 307] width 228 height 31
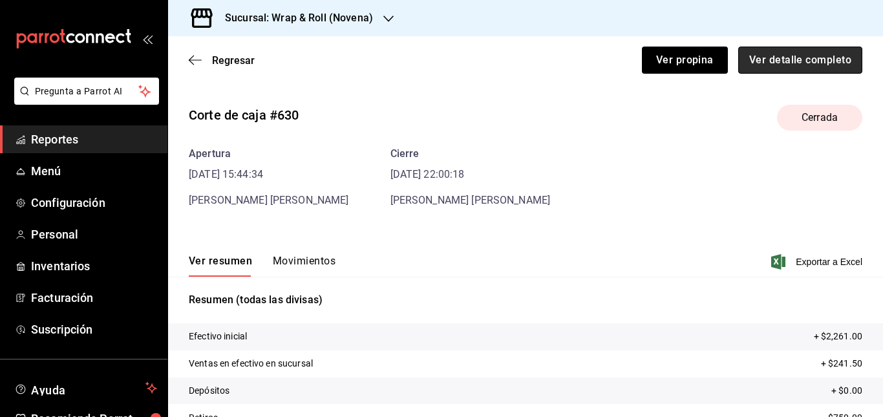
click at [786, 62] on button "Ver detalle completo" at bounding box center [800, 60] width 124 height 27
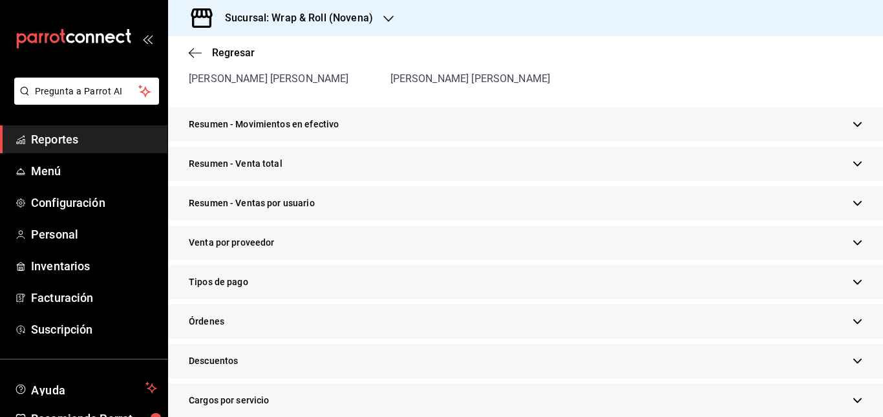
scroll to position [184, 0]
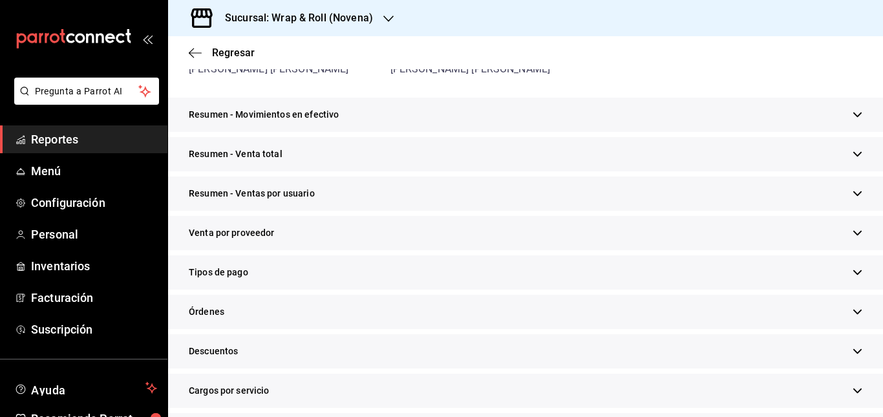
click at [337, 282] on div "Tipos de pago" at bounding box center [525, 272] width 715 height 34
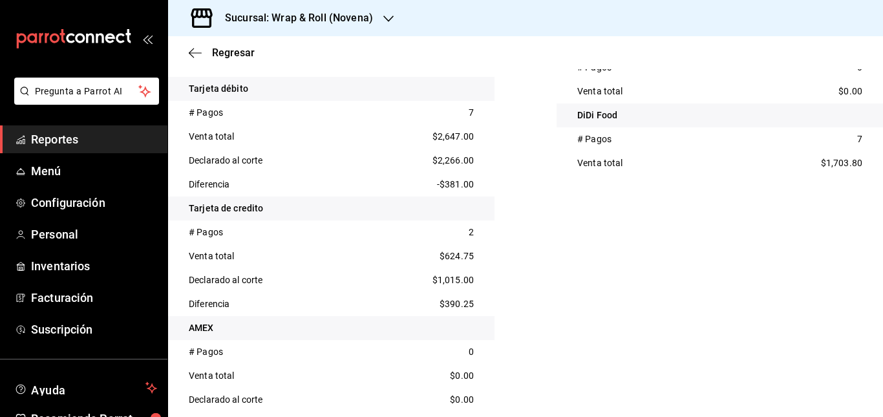
scroll to position [543, 0]
